Goal: Check status: Check status

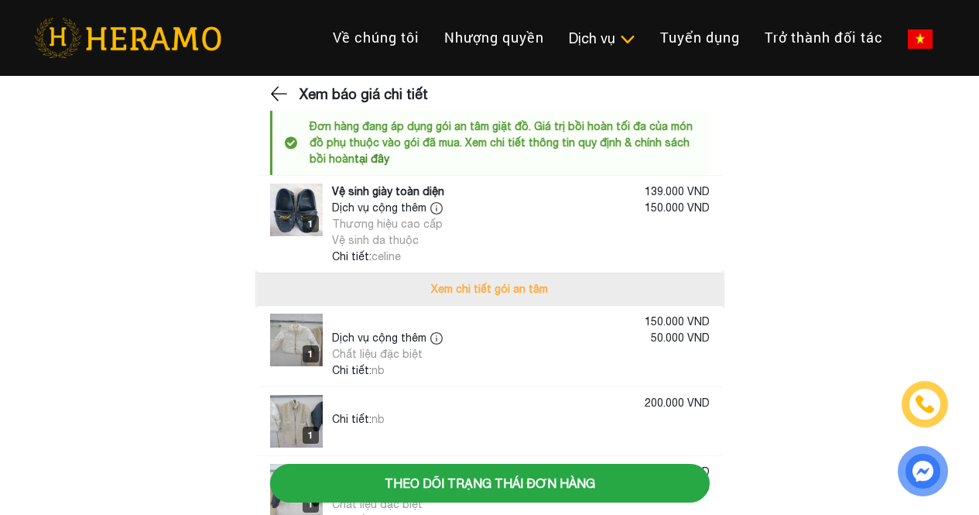
click at [503, 287] on button "Xem chi tiết gói an tâm" at bounding box center [490, 289] width 464 height 32
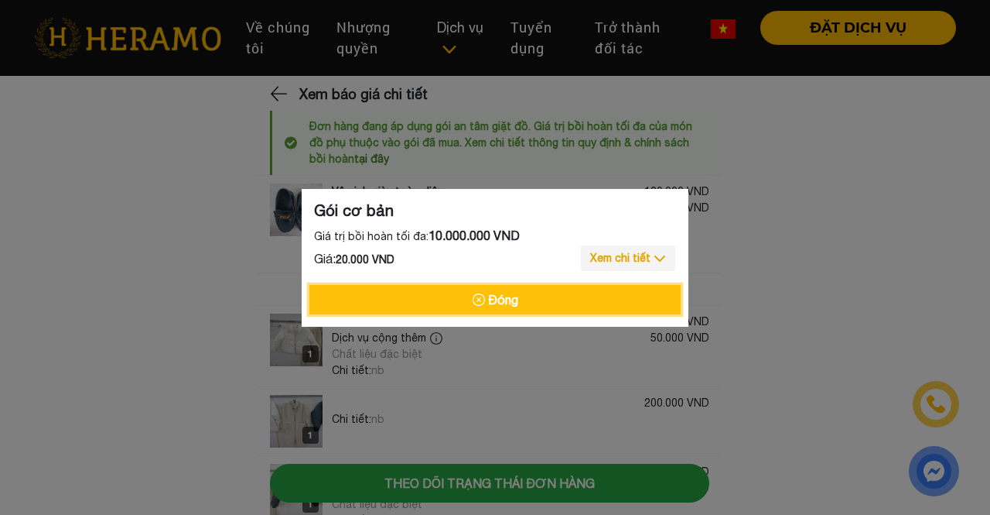
click at [660, 292] on button "Đóng" at bounding box center [494, 299] width 371 height 29
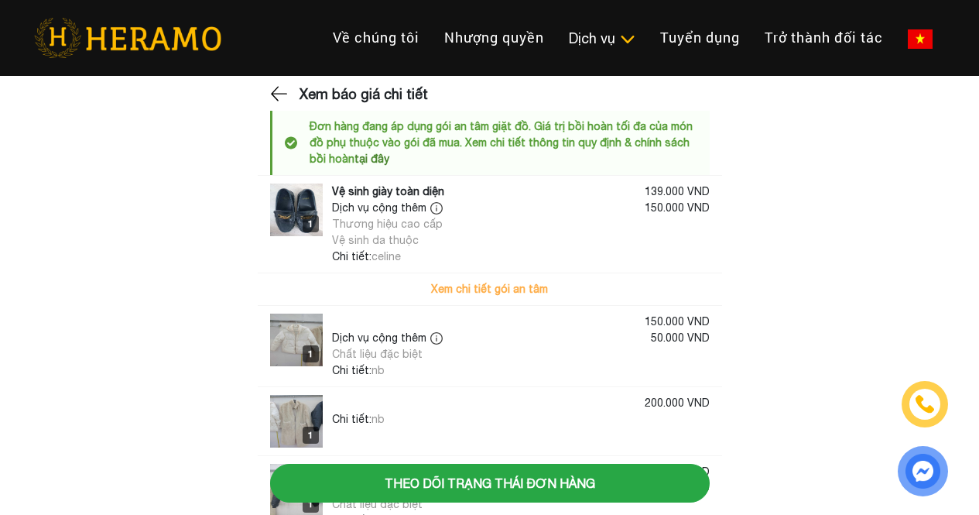
click at [272, 97] on img at bounding box center [280, 93] width 20 height 23
click at [277, 87] on img at bounding box center [280, 93] width 20 height 23
click at [276, 98] on img at bounding box center [280, 93] width 20 height 23
click at [276, 83] on img at bounding box center [280, 93] width 20 height 23
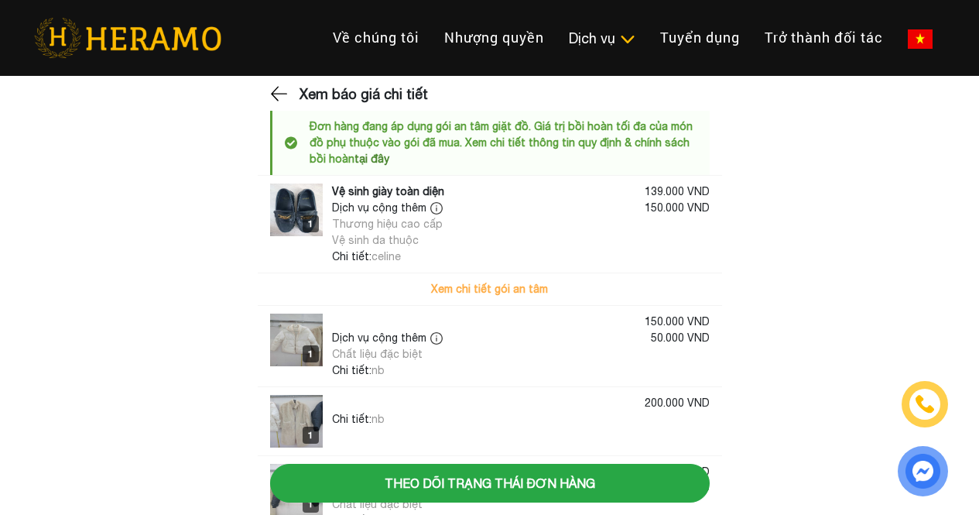
click at [290, 90] on div "Xem báo giá chi tiết" at bounding box center [490, 97] width 464 height 27
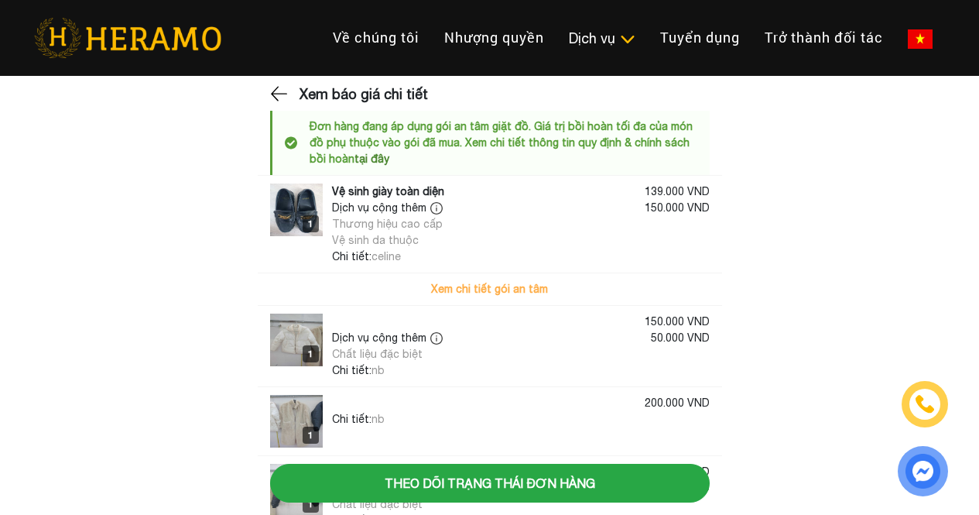
click at [945, 55] on li "ĐẶT DỊCH VỤ" at bounding box center [945, 38] width 0 height 34
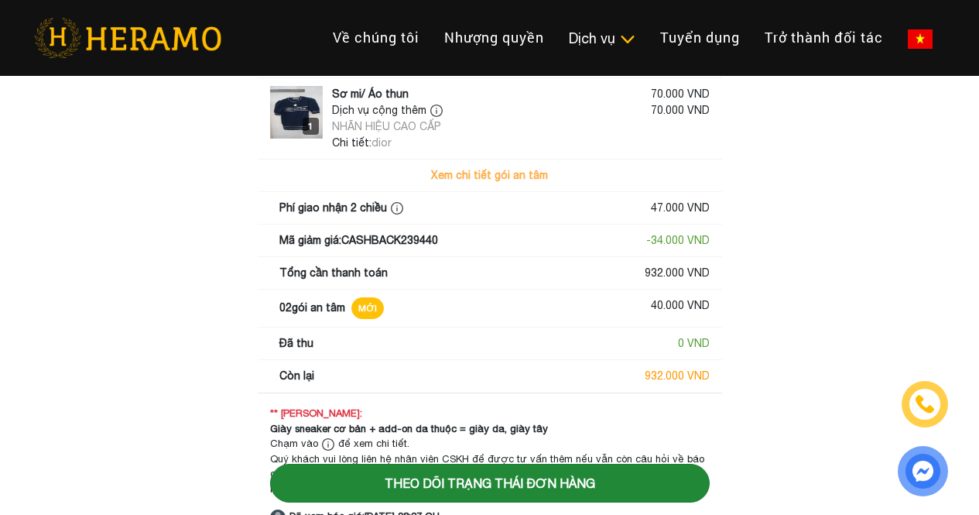
scroll to position [904, 0]
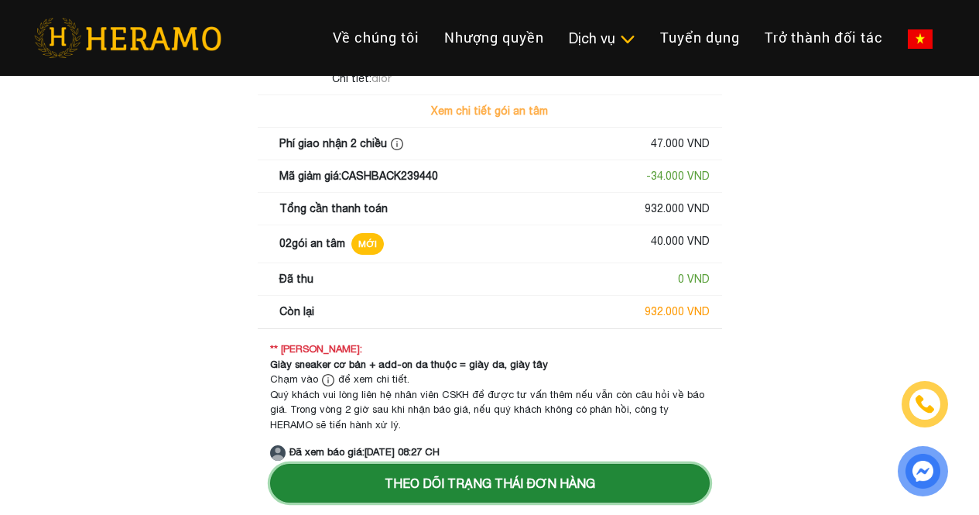
click at [536, 479] on button "Theo dõi trạng thái đơn hàng" at bounding box center [489, 482] width 439 height 39
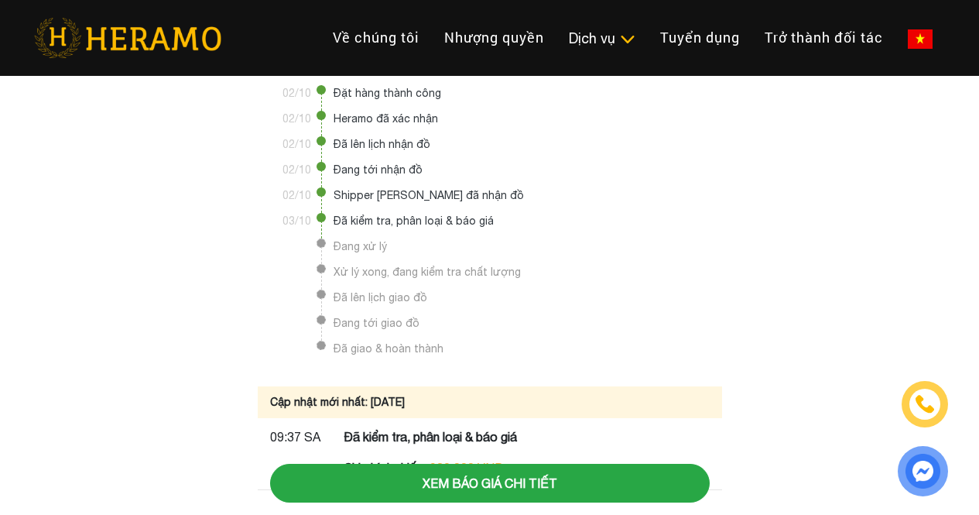
scroll to position [116, 0]
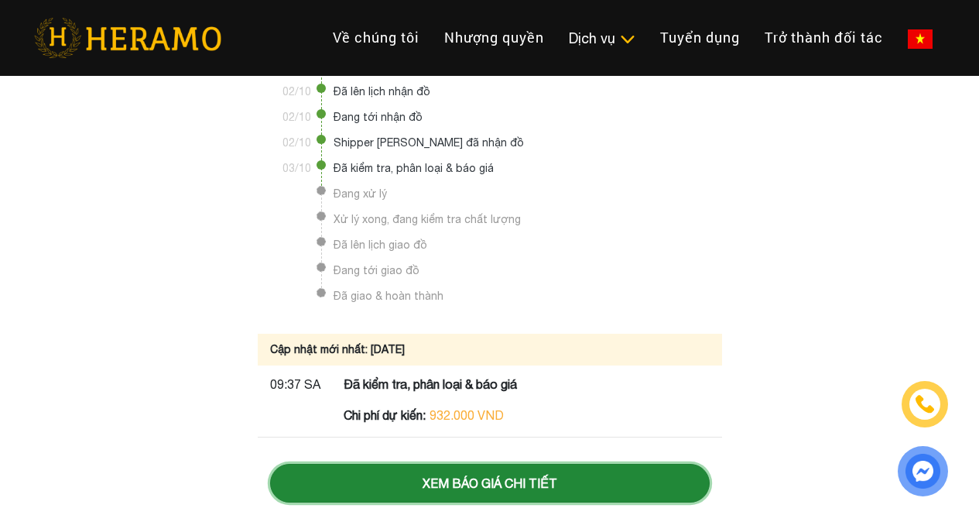
click at [509, 471] on button "Xem báo giá chi tiết" at bounding box center [489, 482] width 439 height 39
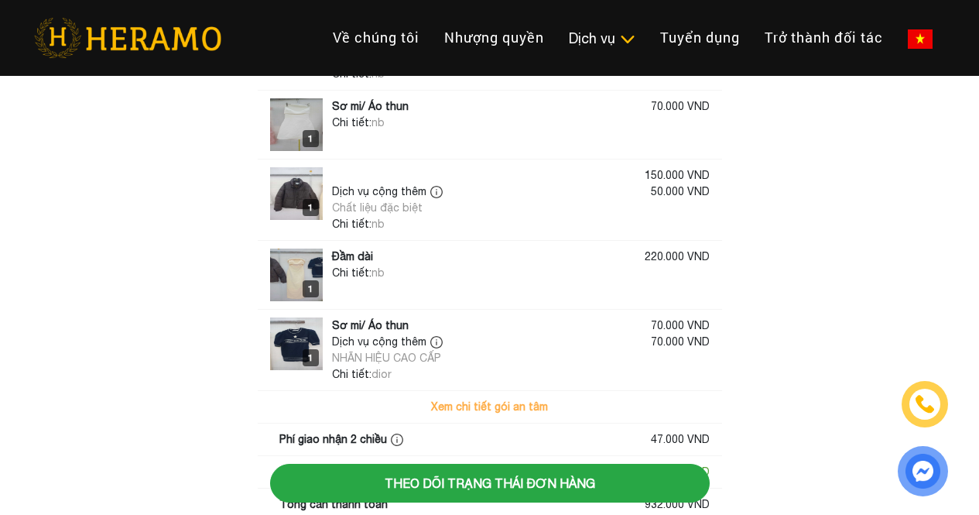
scroll to position [619, 0]
